Goal: Book appointment/travel/reservation

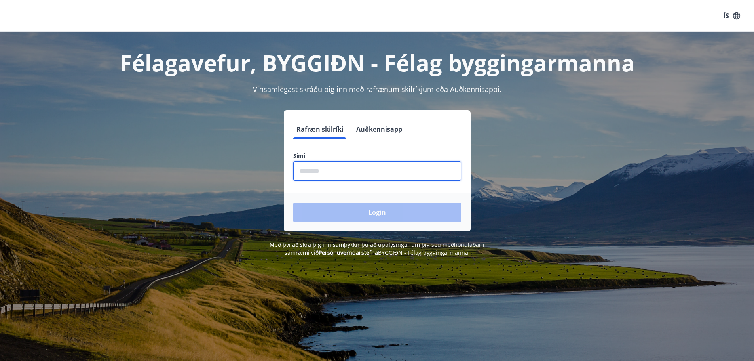
click at [304, 170] on input "phone" at bounding box center [377, 170] width 168 height 19
type input "********"
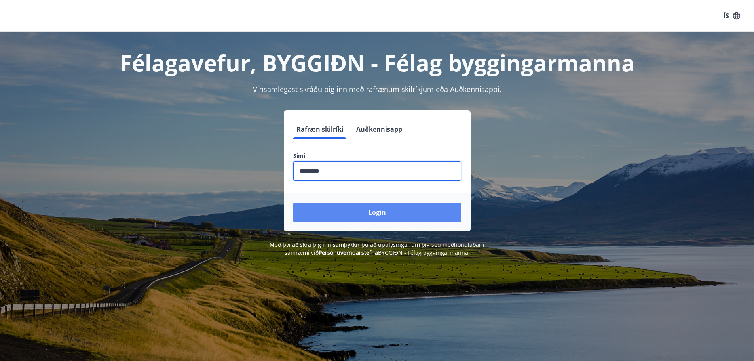
click at [363, 215] on button "Login" at bounding box center [377, 212] width 168 height 19
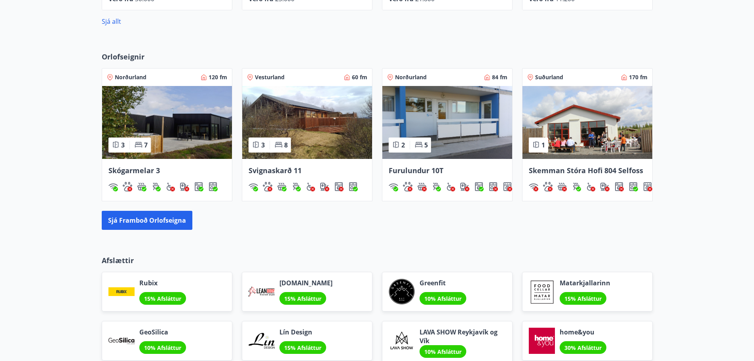
scroll to position [442, 0]
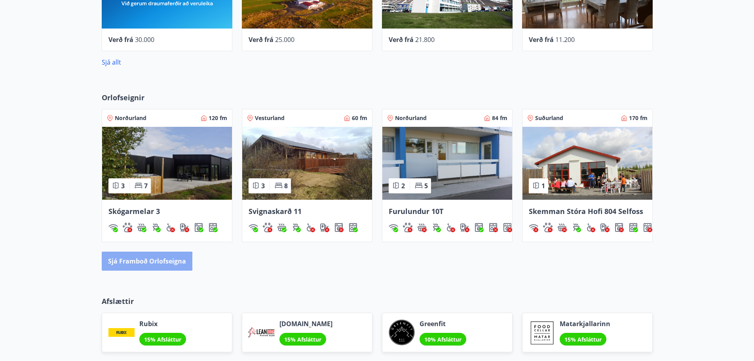
click at [142, 261] on button "Sjá framboð orlofseigna" at bounding box center [147, 260] width 91 height 19
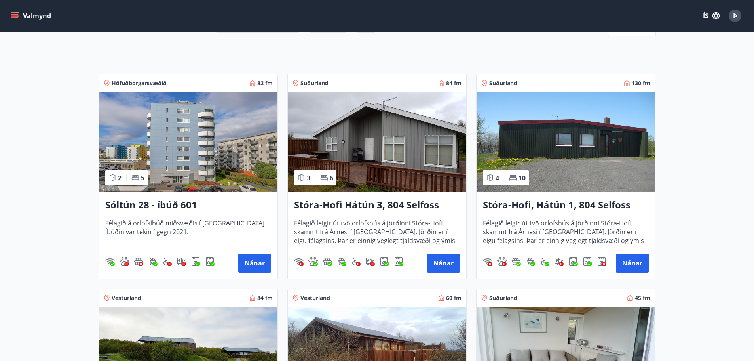
scroll to position [119, 0]
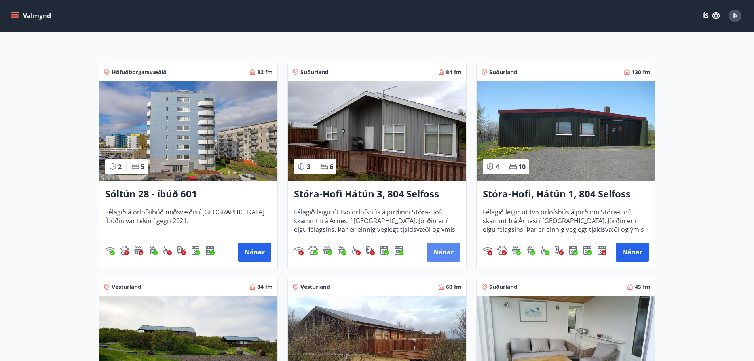
click at [442, 253] on button "Nánar" at bounding box center [443, 251] width 33 height 19
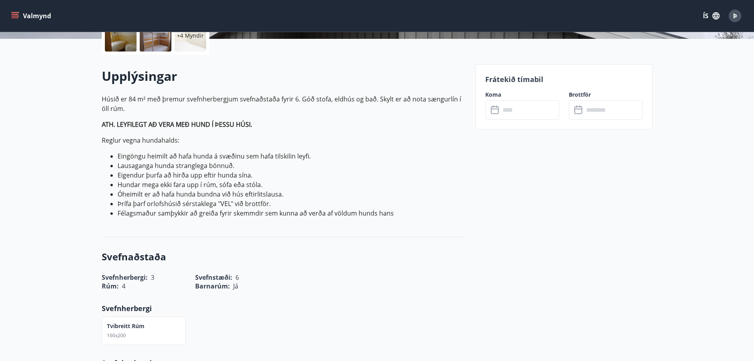
scroll to position [198, 0]
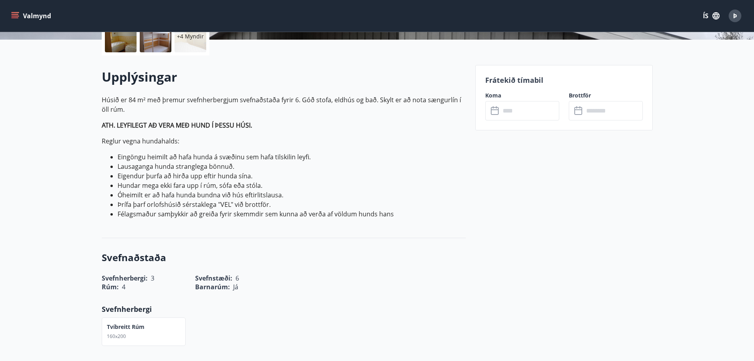
click at [526, 112] on input "text" at bounding box center [529, 110] width 59 height 19
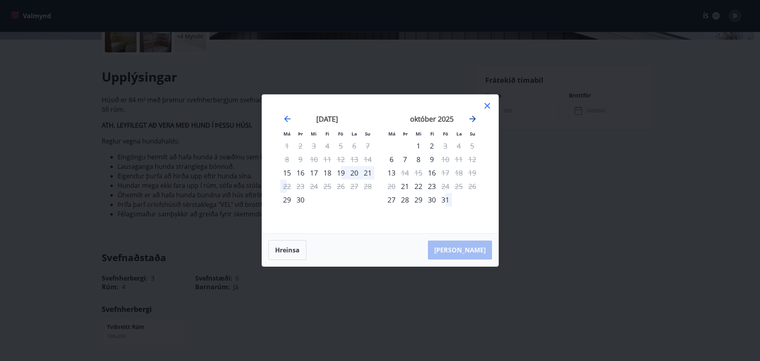
click at [476, 119] on icon "Move forward to switch to the next month." at bounding box center [472, 118] width 9 height 9
click at [287, 118] on icon "Move backward to switch to the previous month." at bounding box center [287, 118] width 9 height 9
click at [473, 118] on icon "Move forward to switch to the next month." at bounding box center [472, 119] width 6 height 6
click at [290, 258] on button "Hreinsa" at bounding box center [287, 250] width 38 height 20
click at [489, 101] on icon at bounding box center [486, 105] width 9 height 9
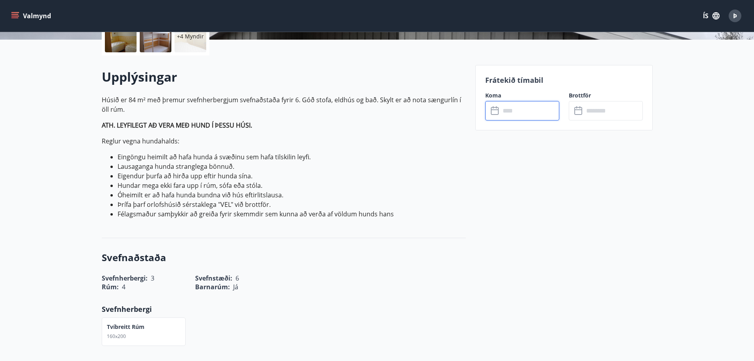
click at [517, 112] on input "text" at bounding box center [529, 110] width 59 height 19
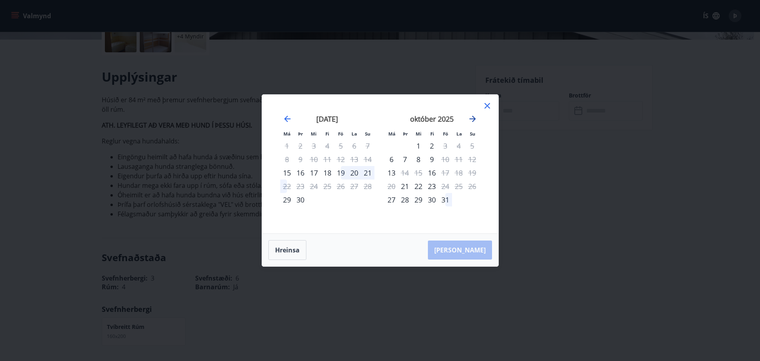
click at [472, 118] on icon "Move forward to switch to the next month." at bounding box center [472, 119] width 6 height 6
click at [484, 104] on icon at bounding box center [486, 105] width 9 height 9
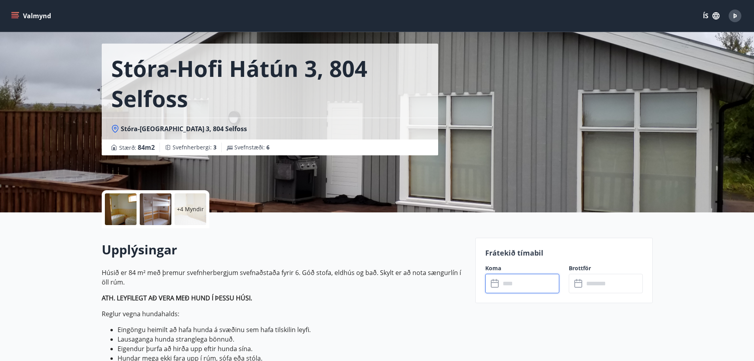
scroll to position [0, 0]
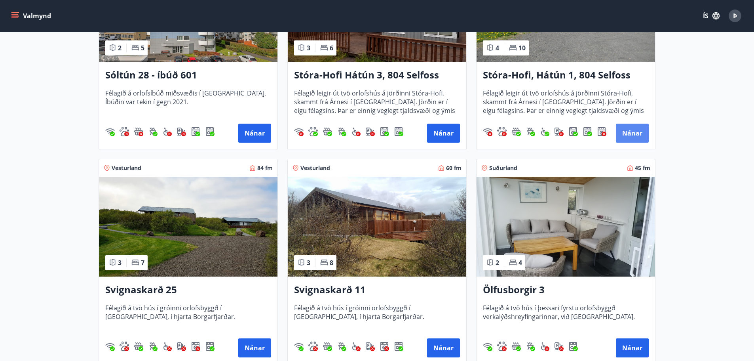
scroll to position [277, 0]
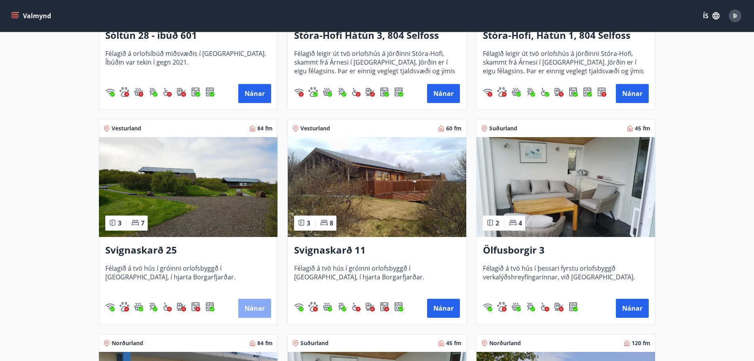
click at [247, 308] on button "Nánar" at bounding box center [254, 307] width 33 height 19
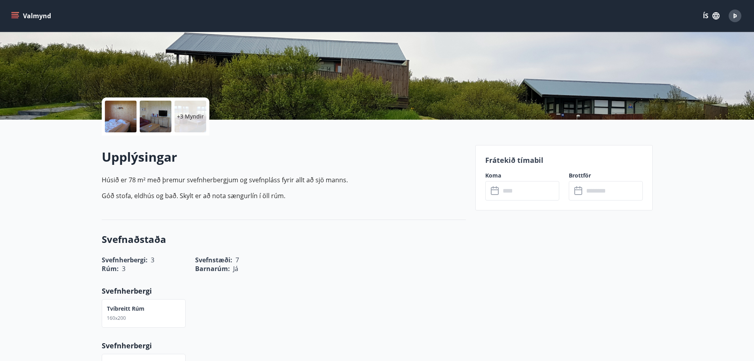
scroll to position [119, 0]
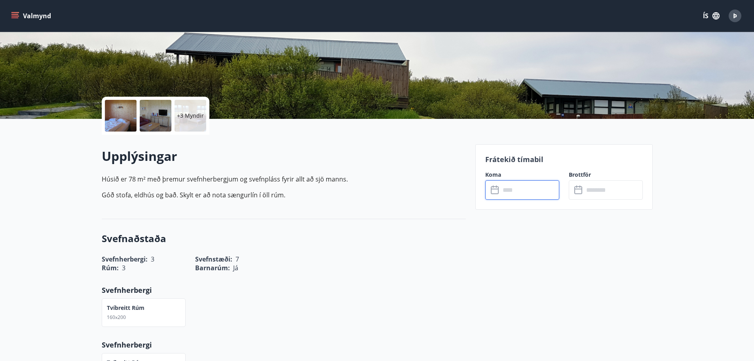
click at [520, 190] on input "text" at bounding box center [529, 189] width 59 height 19
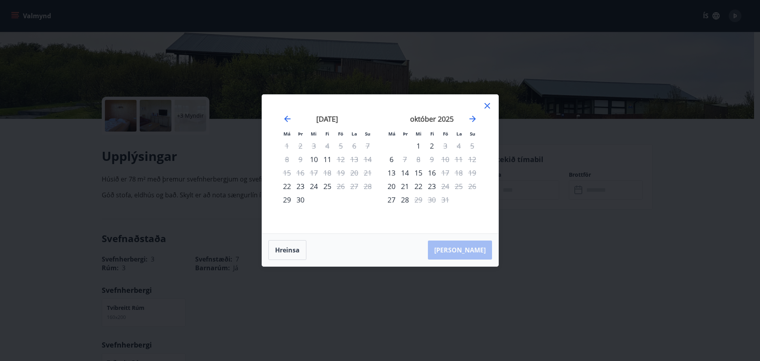
click at [483, 106] on icon at bounding box center [486, 105] width 9 height 9
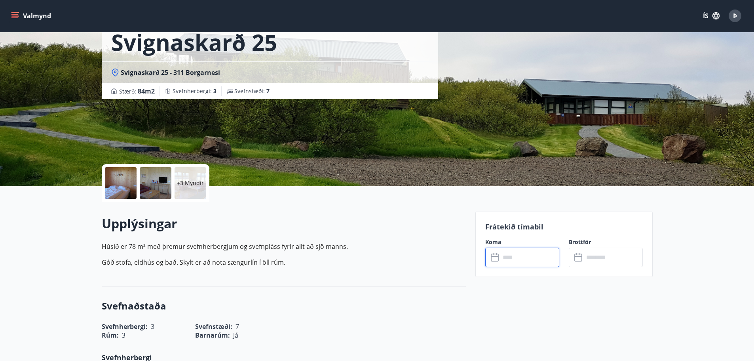
scroll to position [0, 0]
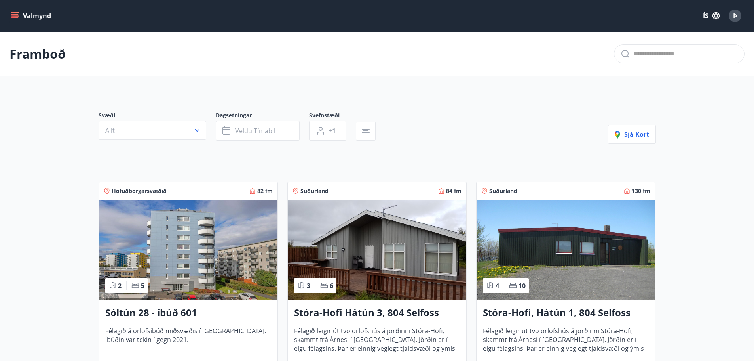
click at [382, 304] on div "Stóra-Hofi Hátún 3, 804 Selfoss Félagið leigir út tvö orlofshús á jörðinni Stór…" at bounding box center [377, 342] width 178 height 87
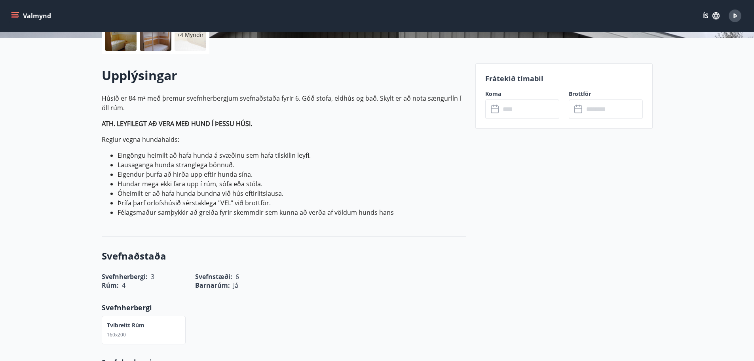
scroll to position [198, 0]
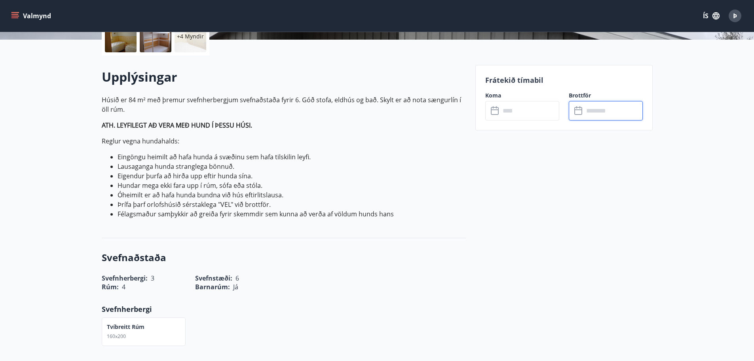
click at [585, 111] on input "text" at bounding box center [613, 110] width 59 height 19
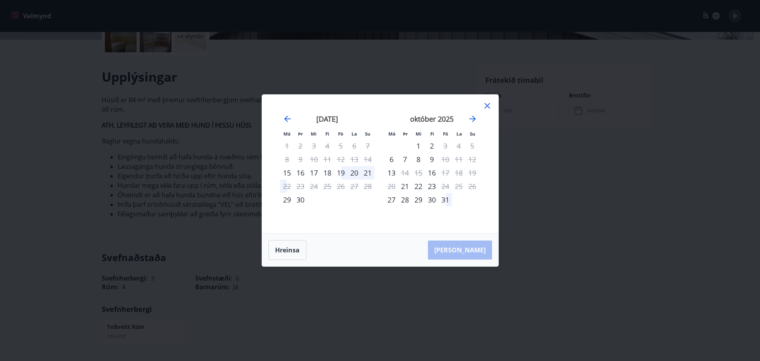
click at [488, 105] on icon at bounding box center [486, 105] width 9 height 9
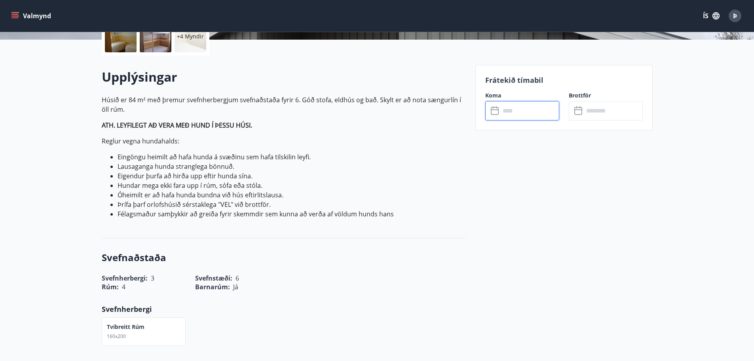
click at [533, 115] on input "text" at bounding box center [529, 110] width 59 height 19
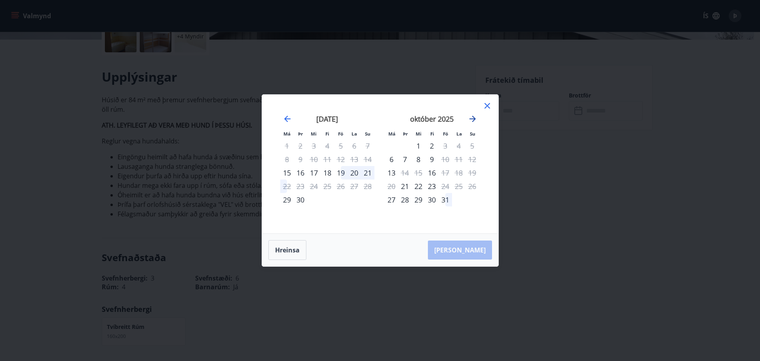
click at [471, 118] on icon "Move forward to switch to the next month." at bounding box center [472, 118] width 9 height 9
click at [288, 119] on icon "Move backward to switch to the previous month." at bounding box center [287, 119] width 6 height 6
click at [443, 199] on div "31" at bounding box center [445, 199] width 13 height 13
click at [473, 119] on icon "Move forward to switch to the next month." at bounding box center [472, 119] width 6 height 6
click at [393, 159] on div "3" at bounding box center [391, 158] width 13 height 13
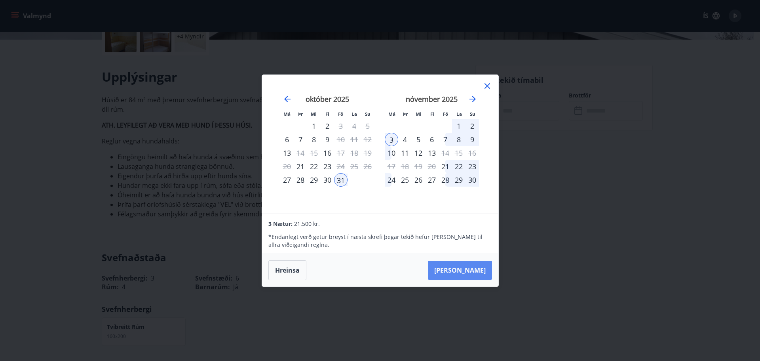
click at [464, 265] on button "[PERSON_NAME]" at bounding box center [460, 269] width 64 height 19
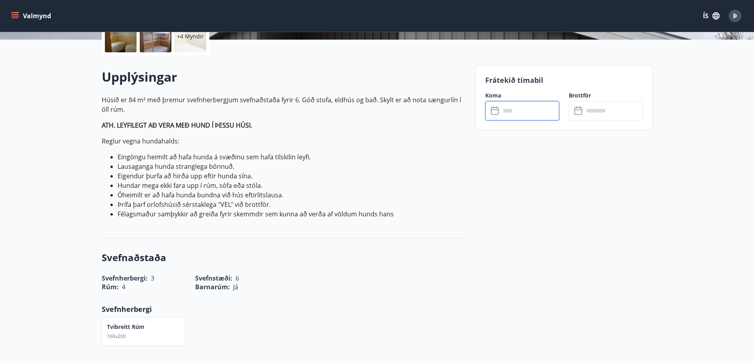
type input "******"
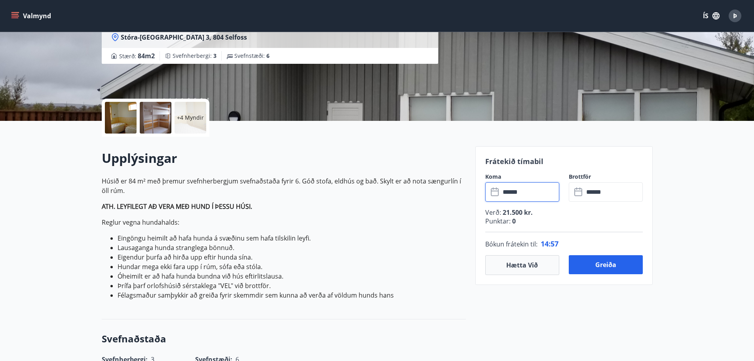
scroll to position [119, 0]
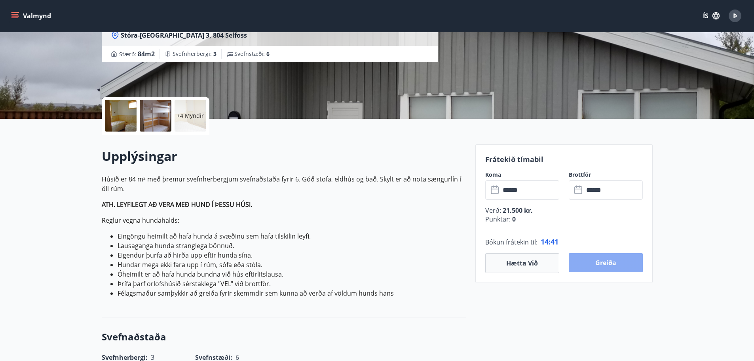
click at [606, 261] on button "Greiða" at bounding box center [606, 262] width 74 height 19
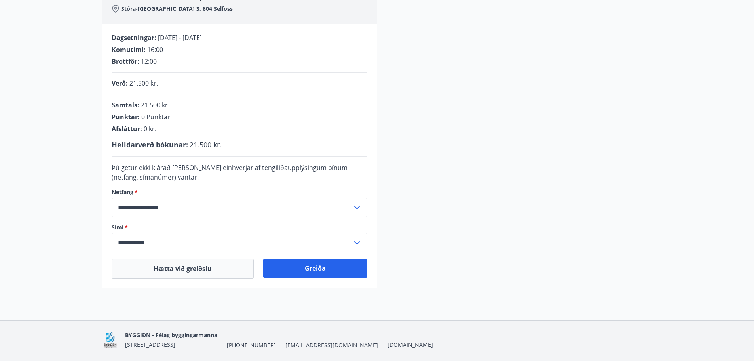
scroll to position [123, 0]
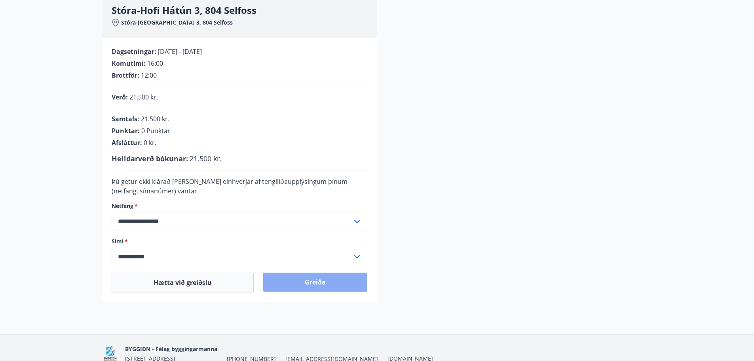
click at [321, 281] on button "Greiða" at bounding box center [315, 281] width 104 height 19
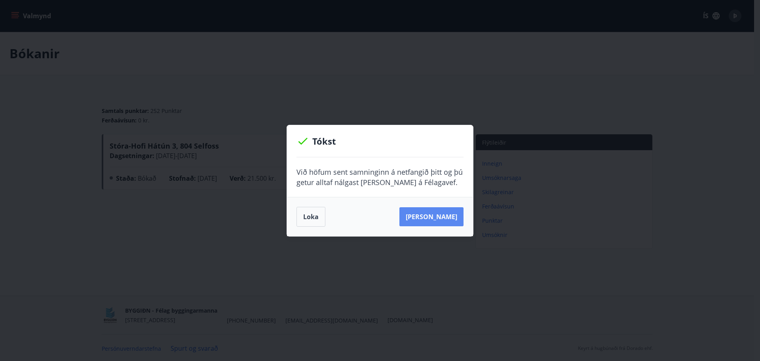
click at [427, 218] on button "[PERSON_NAME]" at bounding box center [431, 216] width 64 height 19
click at [314, 217] on button "Loka" at bounding box center [310, 217] width 29 height 20
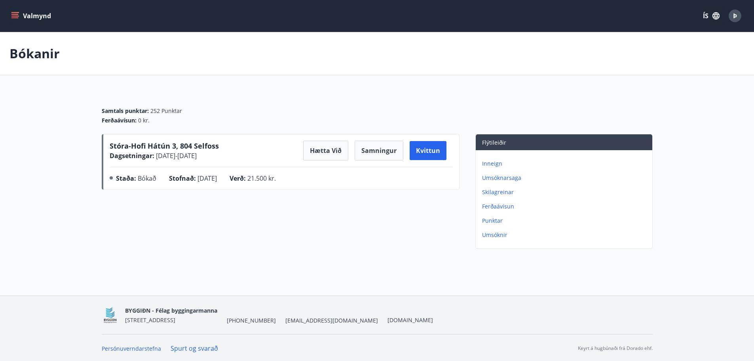
click at [33, 15] on button "Valmynd" at bounding box center [31, 16] width 45 height 14
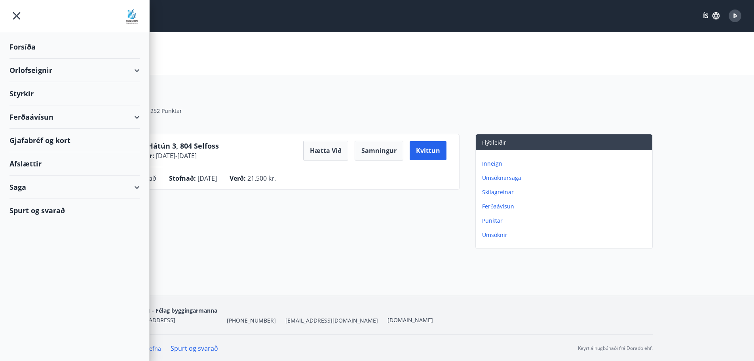
click at [222, 68] on div "Bókanir" at bounding box center [377, 53] width 754 height 43
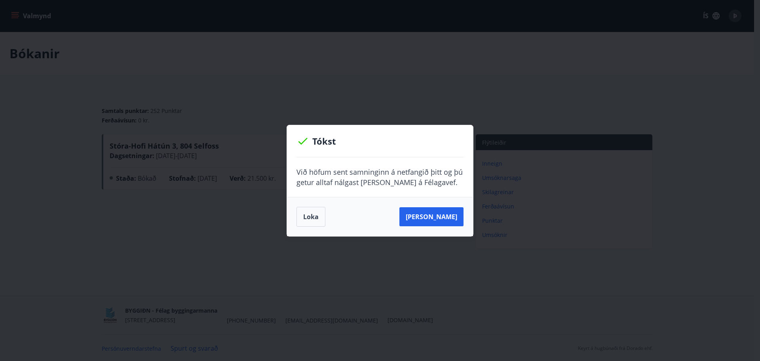
click at [294, 224] on div "[PERSON_NAME]" at bounding box center [380, 216] width 186 height 39
click at [318, 214] on button "Loka" at bounding box center [310, 217] width 29 height 20
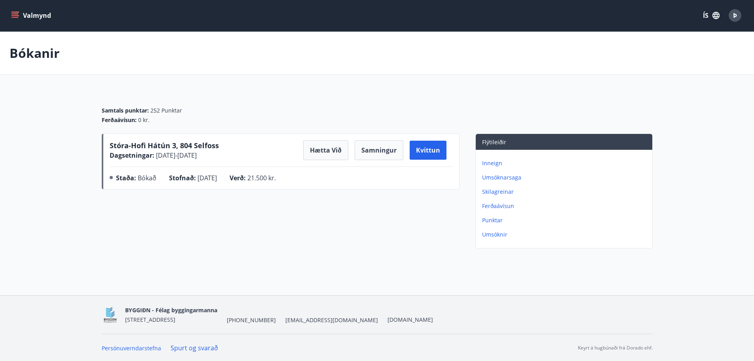
scroll to position [1, 0]
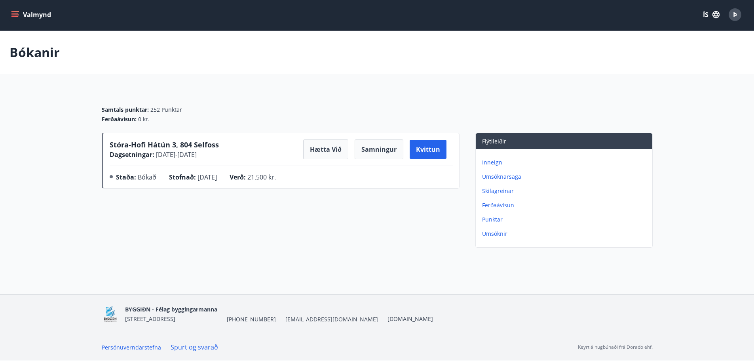
click at [35, 14] on button "Valmynd" at bounding box center [31, 15] width 45 height 14
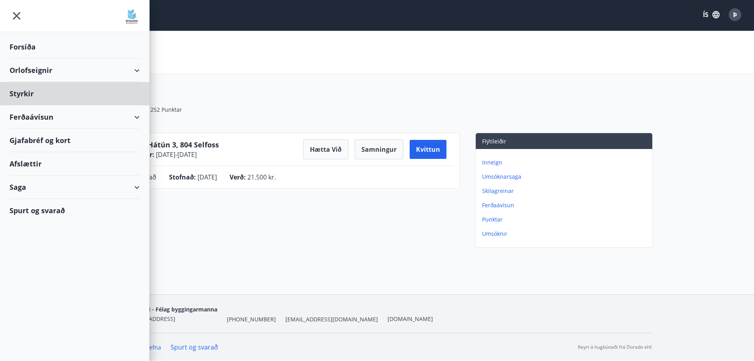
click at [19, 45] on div "Forsíða" at bounding box center [74, 46] width 130 height 23
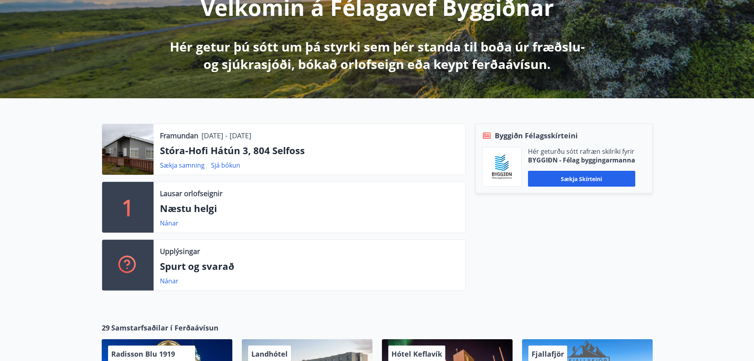
scroll to position [119, 0]
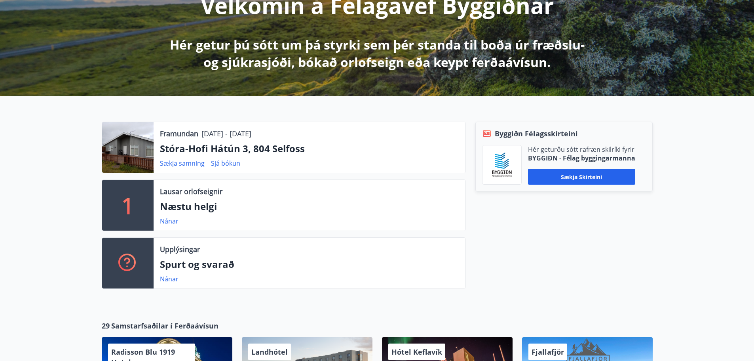
click at [228, 138] on p "[DATE] - [DATE]" at bounding box center [226, 133] width 50 height 10
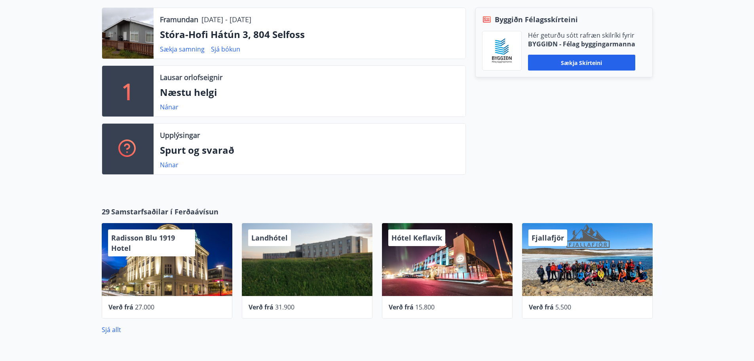
scroll to position [237, 0]
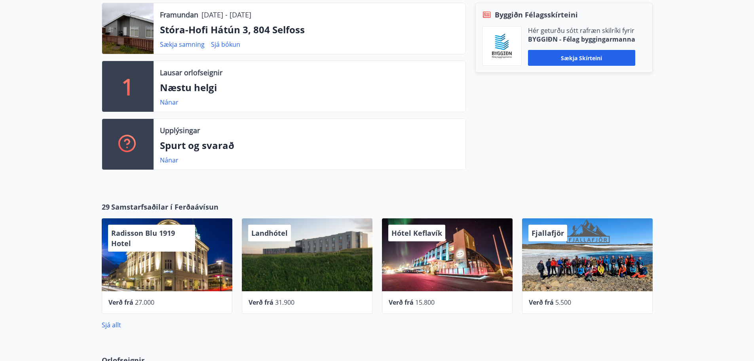
click at [175, 23] on div "Framundan [DATE] - [DATE] Stóra-[GEOGRAPHIC_DATA] 3, 804 Selfoss Sækja samning …" at bounding box center [310, 28] width 312 height 51
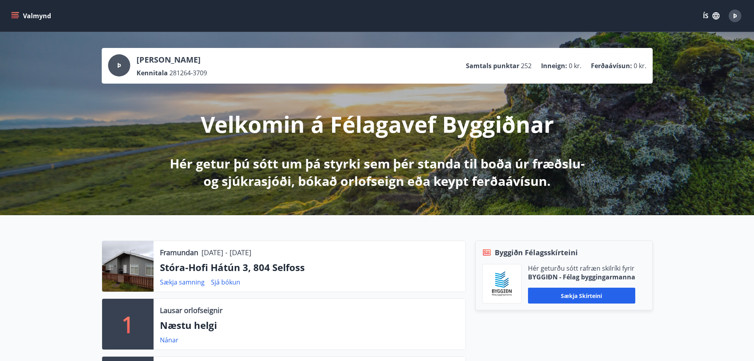
scroll to position [158, 0]
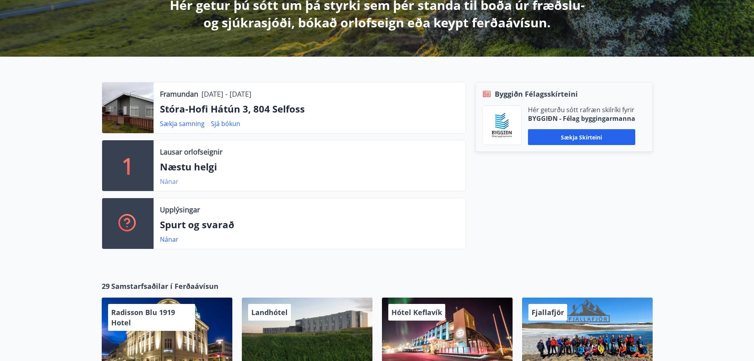
click at [166, 178] on link "Nánar" at bounding box center [169, 181] width 19 height 9
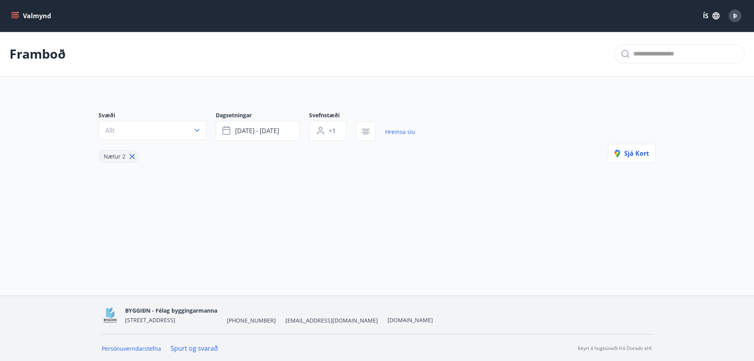
type input "*"
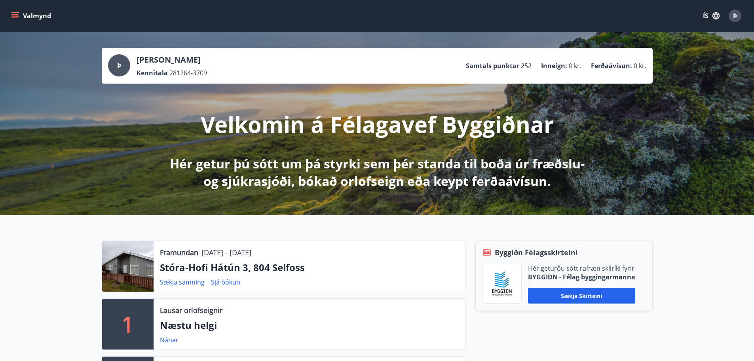
click at [39, 17] on button "Valmynd" at bounding box center [31, 16] width 45 height 14
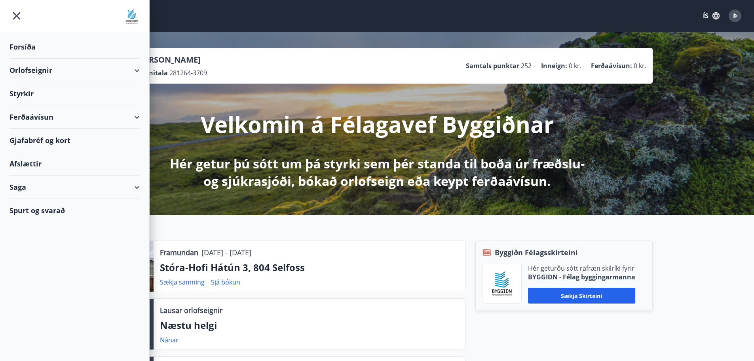
click at [36, 68] on div "Orlofseignir" at bounding box center [74, 70] width 130 height 23
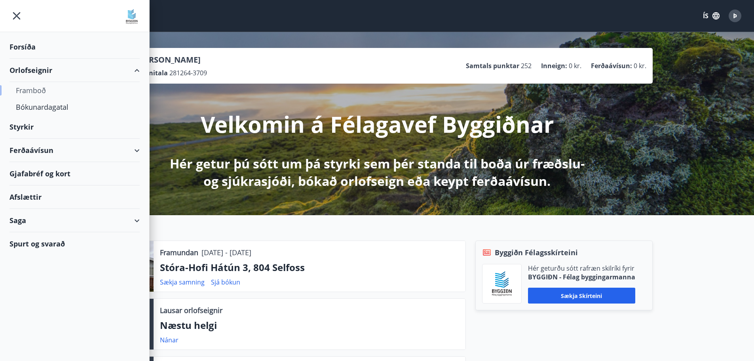
click at [34, 90] on div "Framboð" at bounding box center [75, 90] width 118 height 17
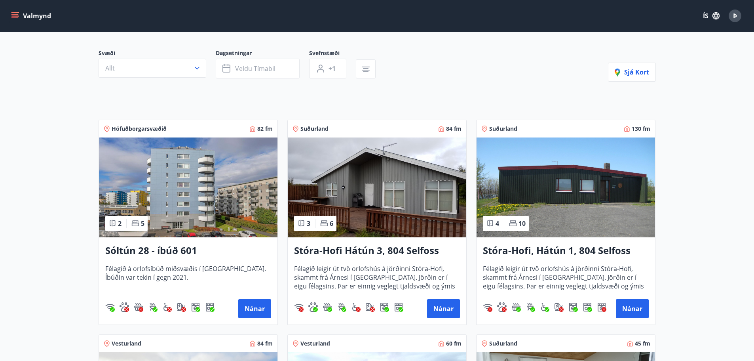
scroll to position [79, 0]
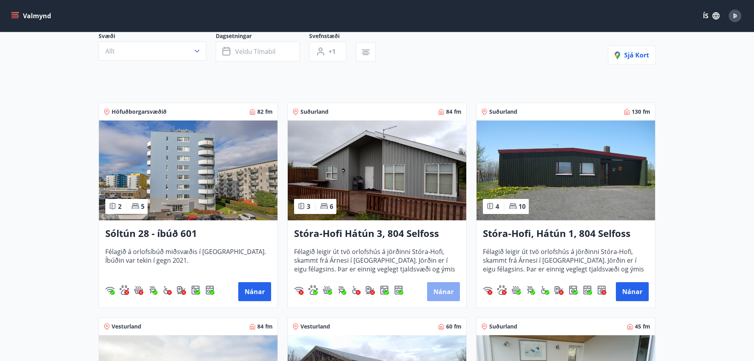
click at [439, 293] on button "Nánar" at bounding box center [443, 291] width 33 height 19
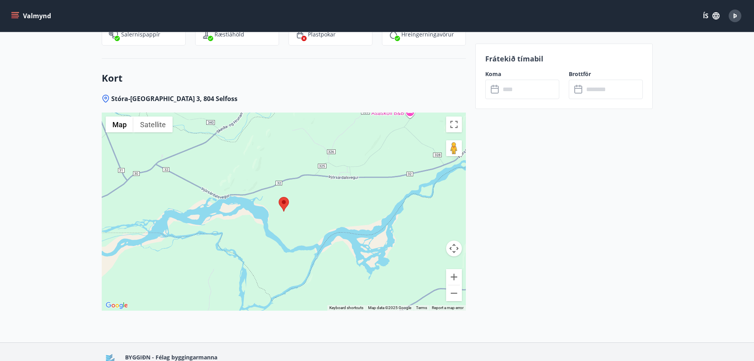
scroll to position [1069, 0]
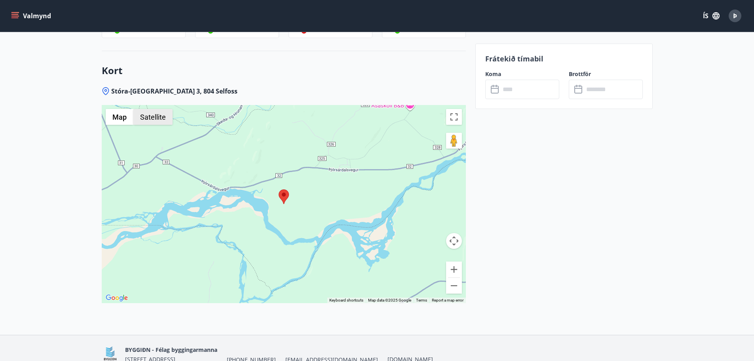
click at [152, 116] on button "Satellite" at bounding box center [152, 117] width 39 height 16
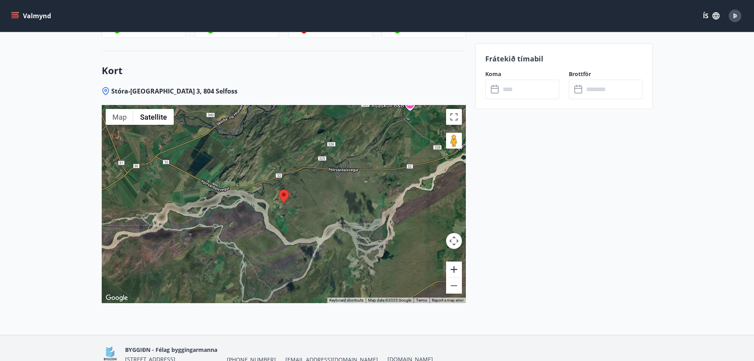
click at [457, 270] on button "Zoom in" at bounding box center [454, 269] width 16 height 16
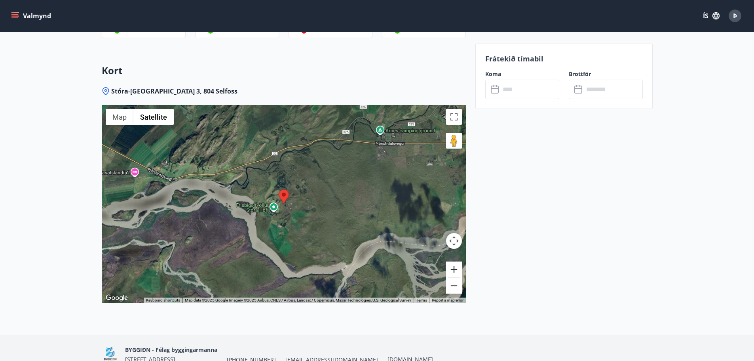
click at [457, 270] on button "Zoom in" at bounding box center [454, 269] width 16 height 16
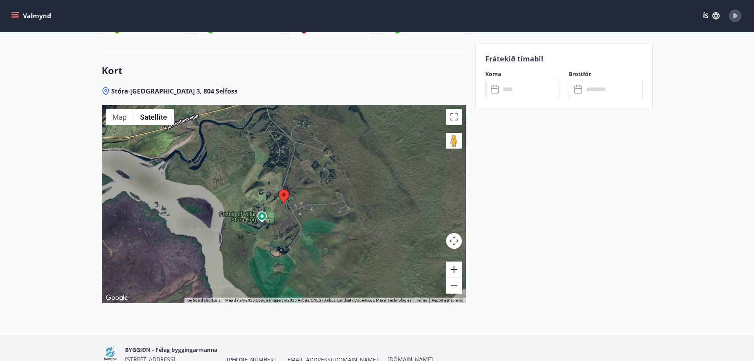
click at [457, 270] on button "Zoom in" at bounding box center [454, 269] width 16 height 16
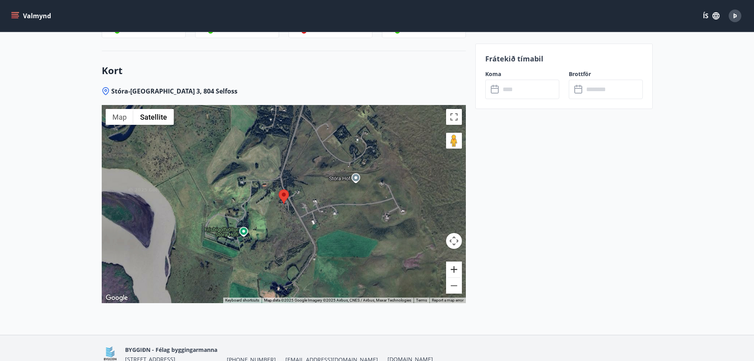
click at [457, 270] on button "Zoom in" at bounding box center [454, 269] width 16 height 16
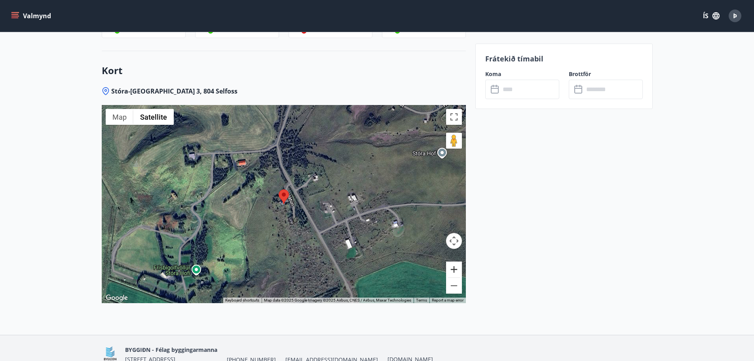
click at [457, 270] on button "Zoom in" at bounding box center [454, 269] width 16 height 16
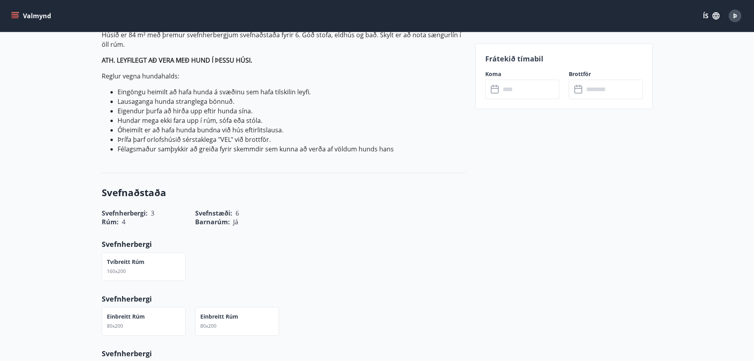
scroll to position [277, 0]
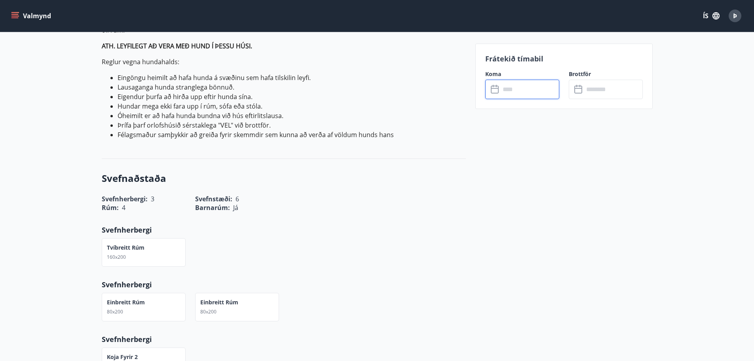
click at [521, 91] on input "text" at bounding box center [529, 89] width 59 height 19
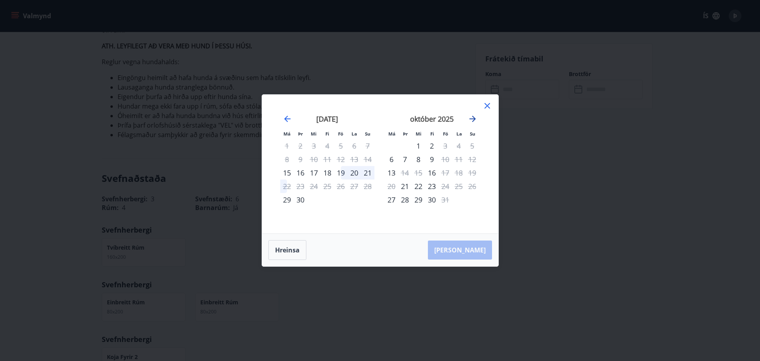
click at [473, 116] on icon "Move forward to switch to the next month." at bounding box center [472, 119] width 6 height 6
click at [487, 104] on icon at bounding box center [486, 105] width 9 height 9
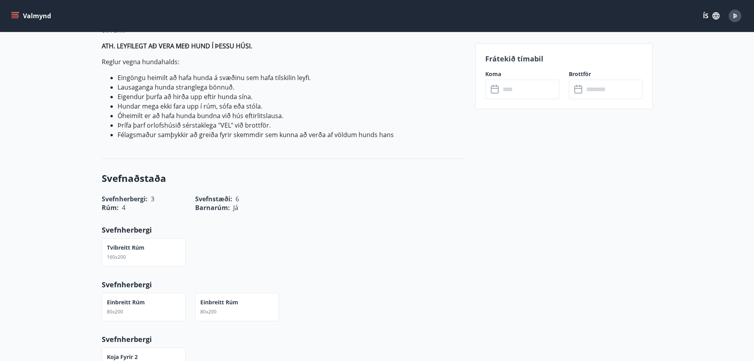
click at [458, 183] on h3 "Svefnaðstaða" at bounding box center [284, 177] width 364 height 13
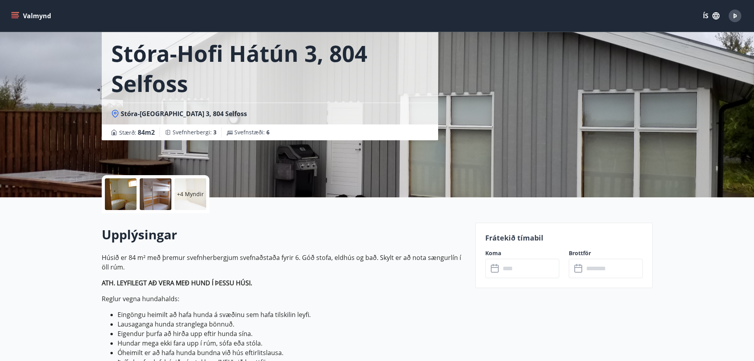
scroll to position [0, 0]
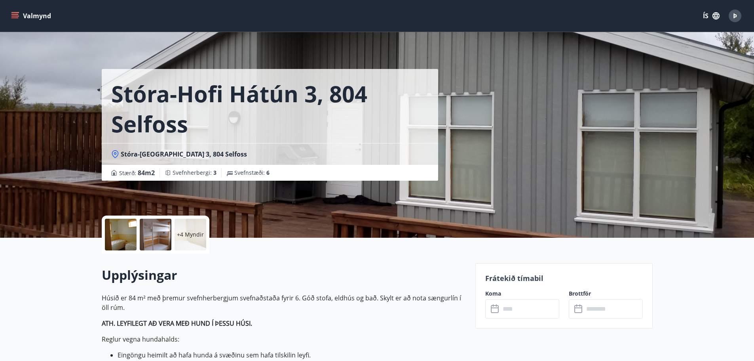
click at [15, 16] on icon "menu" at bounding box center [15, 15] width 9 height 1
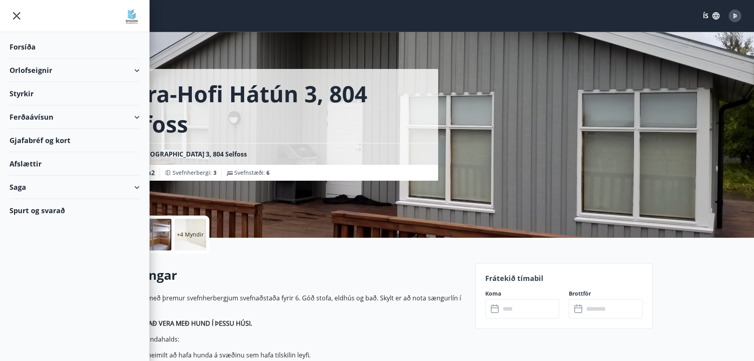
click at [30, 45] on div "Forsíða" at bounding box center [74, 46] width 130 height 23
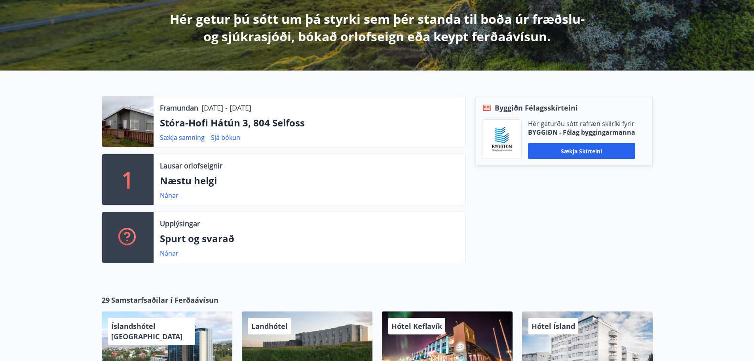
scroll to position [158, 0]
